Goal: Information Seeking & Learning: Learn about a topic

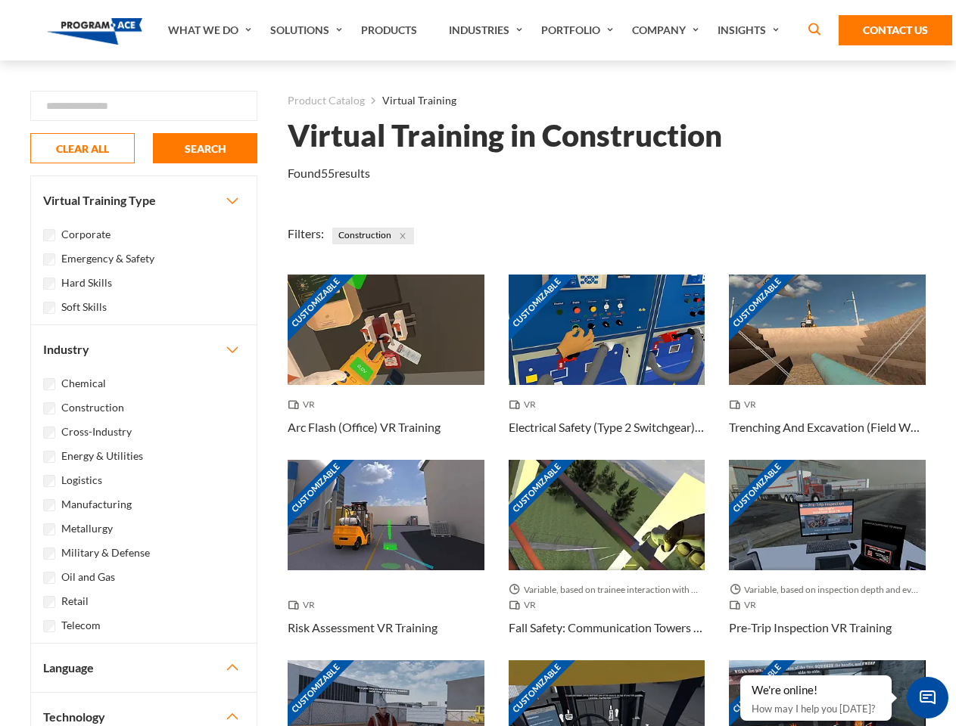
click at [211, 30] on link "What We Do" at bounding box center [211, 30] width 102 height 61
click at [308, 30] on link "Solutions" at bounding box center [308, 30] width 91 height 61
click at [487, 30] on link "Industries" at bounding box center [487, 30] width 92 height 61
click at [668, 30] on link "Company" at bounding box center [667, 30] width 86 height 61
click at [751, 30] on link "Insights" at bounding box center [750, 30] width 80 height 61
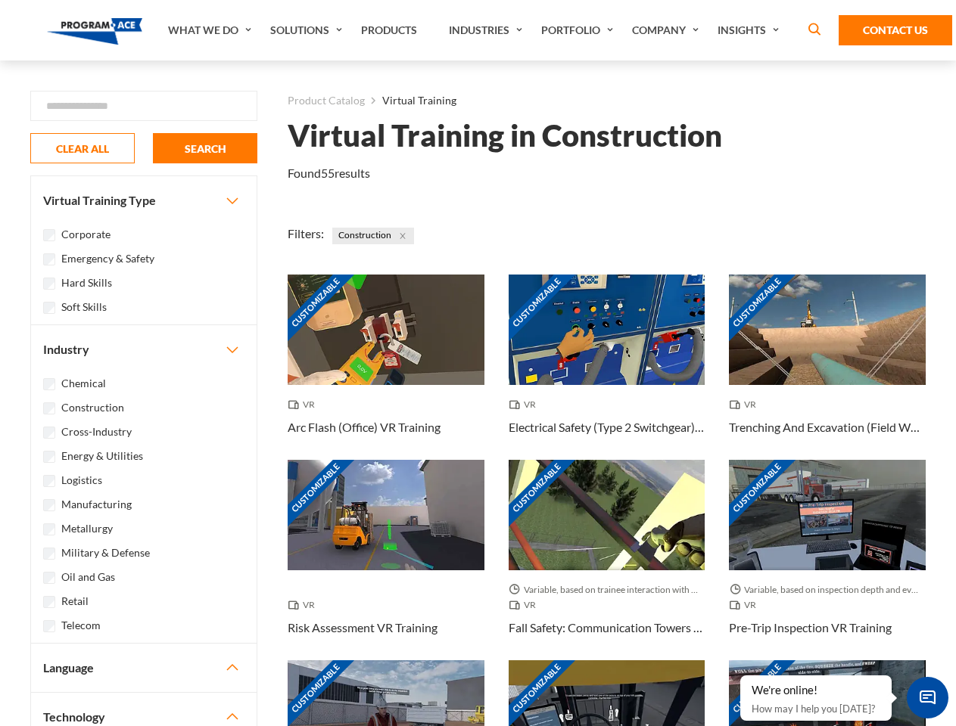
click at [0, 0] on div "Blog White Papers News" at bounding box center [0, 0] width 0 height 0
click at [0, 0] on strong "How Virtual Learning Can Enhance Workforce Productivity: A Guide for L&D Manage…" at bounding box center [0, 0] width 0 height 0
click at [927, 698] on span "Minimize live chat window" at bounding box center [927, 697] width 55 height 55
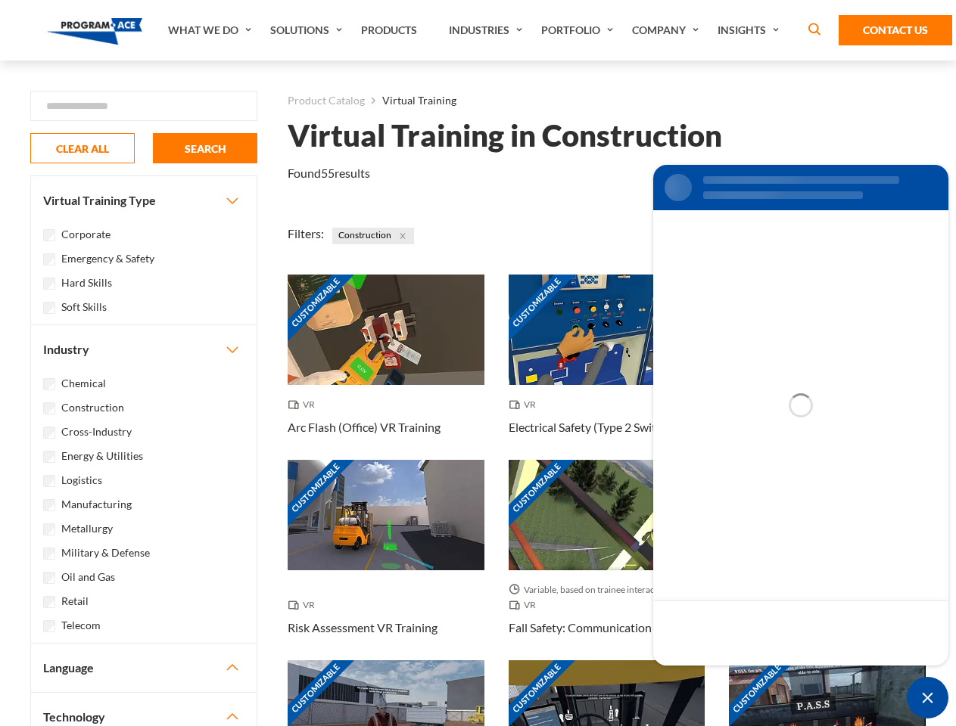
click at [741, 676] on div "Customizable" at bounding box center [827, 716] width 197 height 110
